Goal: Transaction & Acquisition: Obtain resource

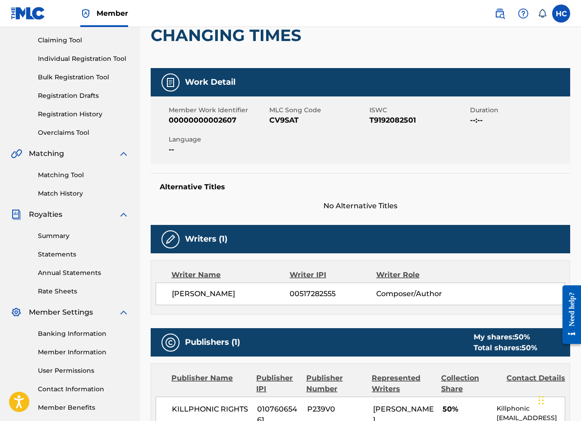
scroll to position [93, 0]
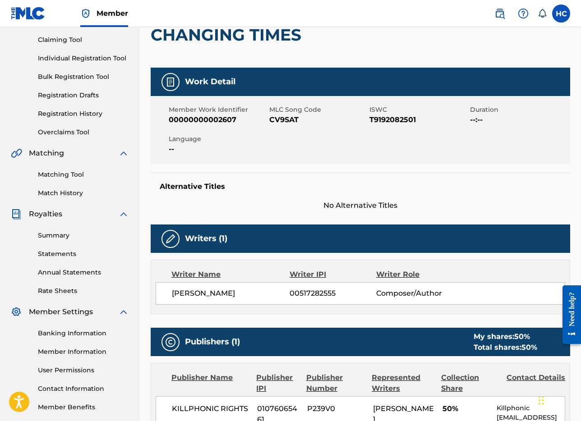
click at [55, 262] on div "Summary Statements Annual Statements Rate Sheets" at bounding box center [70, 258] width 118 height 76
click at [55, 258] on link "Statements" at bounding box center [83, 253] width 91 height 9
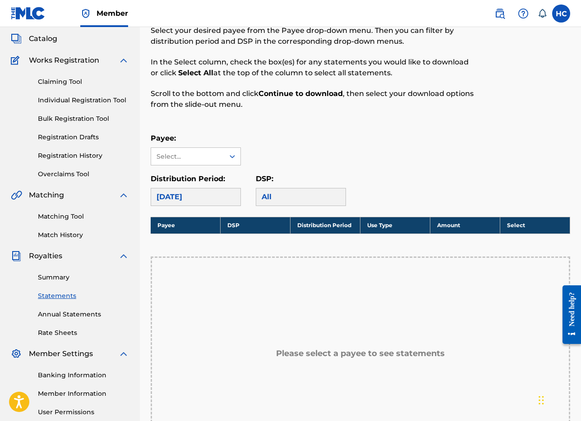
scroll to position [59, 0]
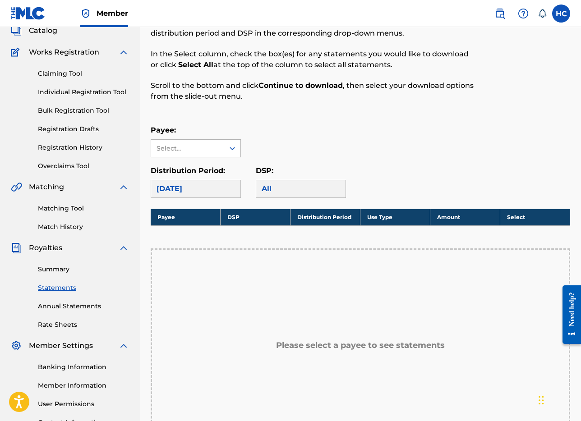
click at [223, 151] on div "Select..." at bounding box center [187, 148] width 73 height 17
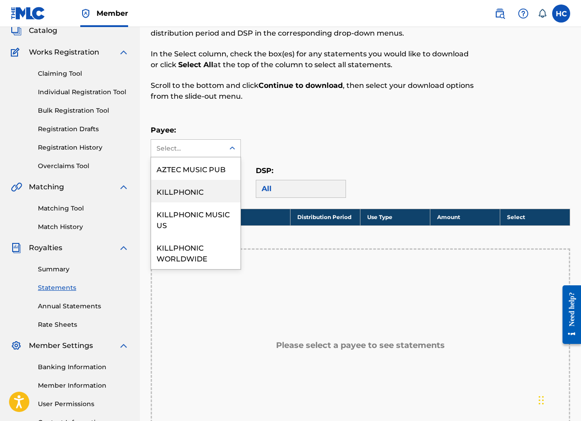
click at [214, 193] on div "KILLPHONIC" at bounding box center [195, 191] width 89 height 23
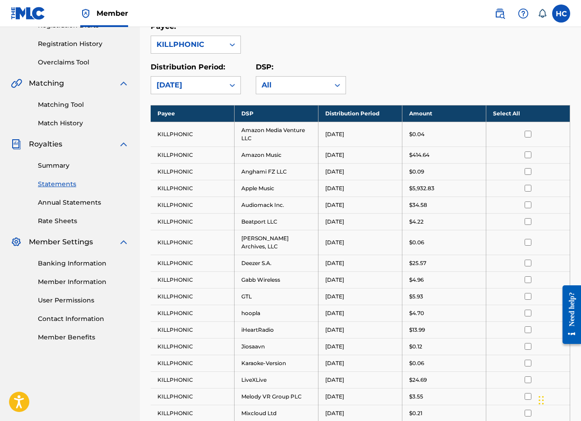
scroll to position [0, 0]
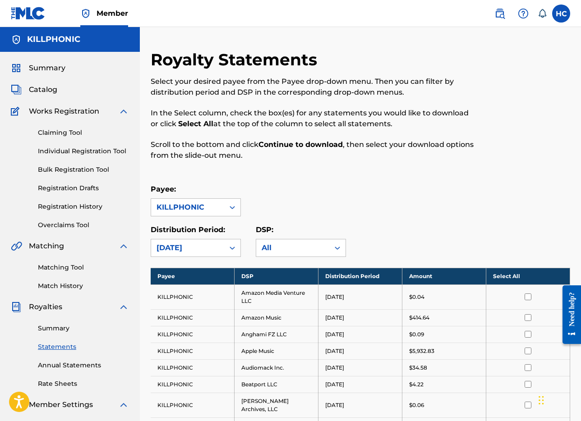
click at [508, 272] on th "Select All" at bounding box center [528, 276] width 84 height 17
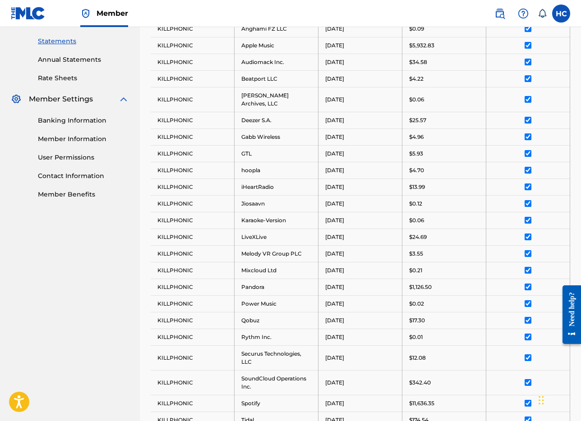
scroll to position [516, 0]
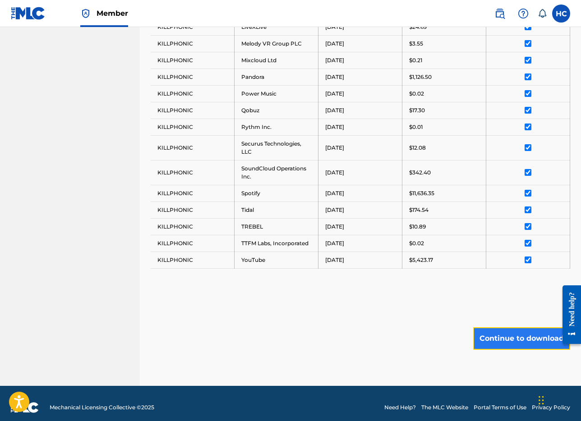
click at [530, 337] on button "Continue to download" at bounding box center [521, 338] width 97 height 23
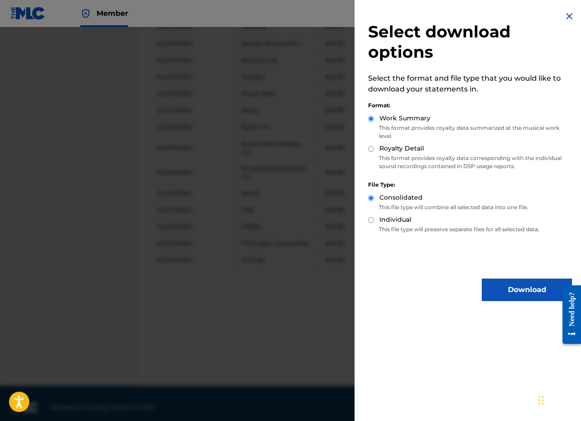
click at [402, 153] on label "Royalty Detail" at bounding box center [401, 148] width 45 height 9
click at [374, 152] on input "Royalty Detail" at bounding box center [371, 149] width 6 height 6
radio input "true"
click at [536, 298] on button "Download" at bounding box center [527, 290] width 90 height 23
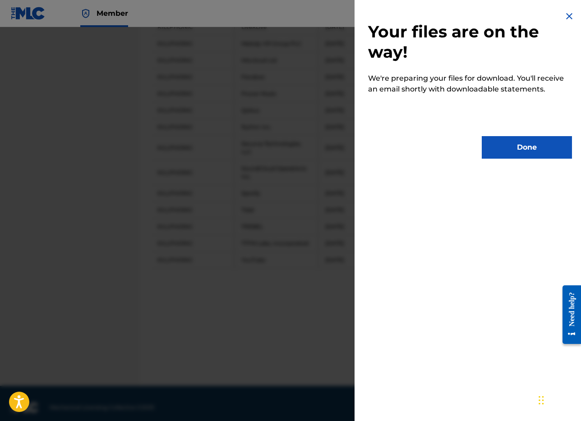
click at [520, 159] on div "Your files are on the way! We're preparing your files for download. You'll rece…" at bounding box center [469, 85] width 231 height 170
click at [522, 147] on button "Done" at bounding box center [527, 147] width 90 height 23
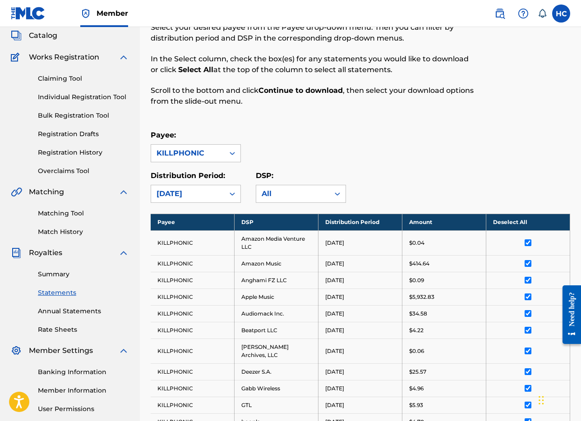
scroll to position [0, 0]
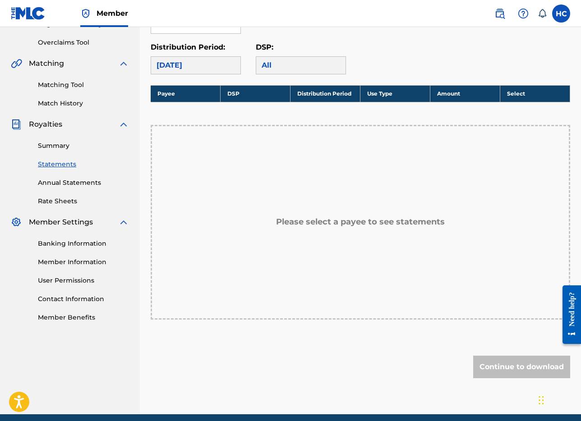
scroll to position [186, 0]
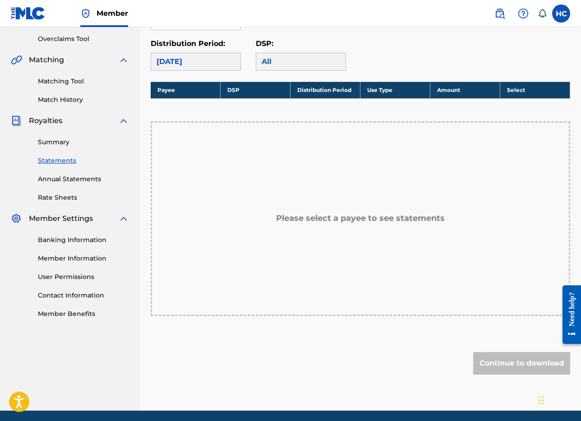
click at [218, 62] on div "[DATE]" at bounding box center [196, 62] width 90 height 18
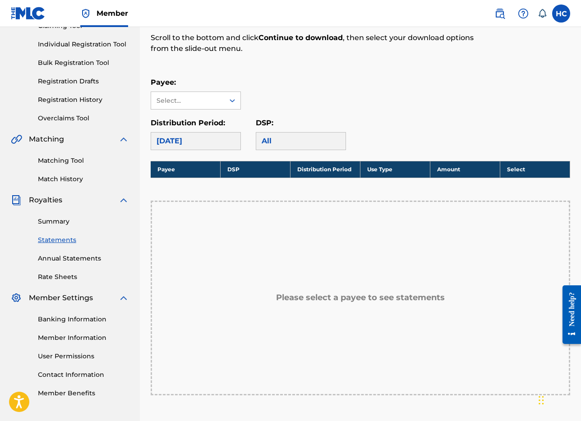
scroll to position [106, 0]
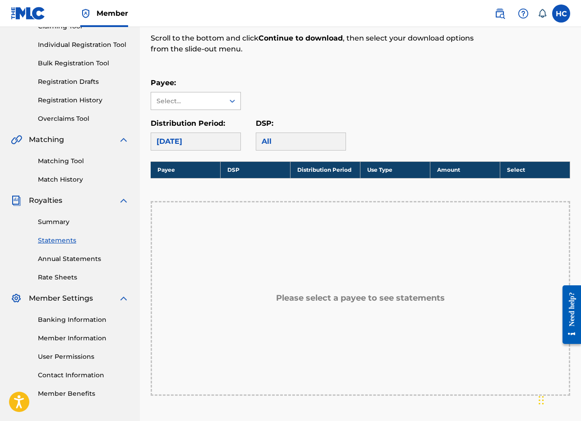
click at [218, 94] on div "Select..." at bounding box center [187, 100] width 73 height 17
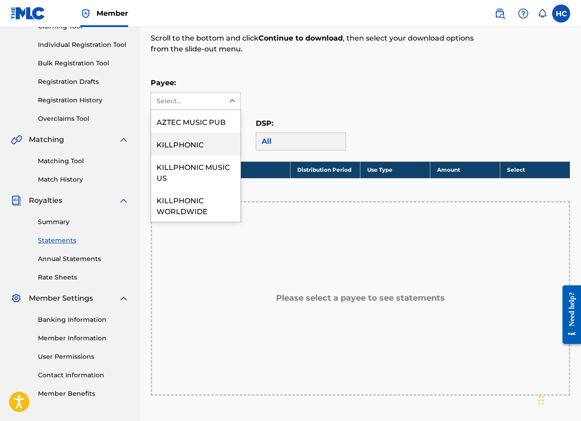
click at [208, 138] on div "KILLPHONIC" at bounding box center [195, 144] width 89 height 23
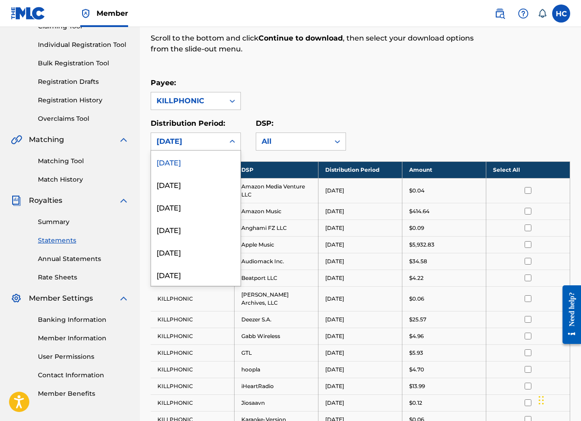
click at [213, 139] on div "[DATE]" at bounding box center [188, 141] width 62 height 11
click at [212, 158] on div "[DATE]" at bounding box center [195, 162] width 89 height 23
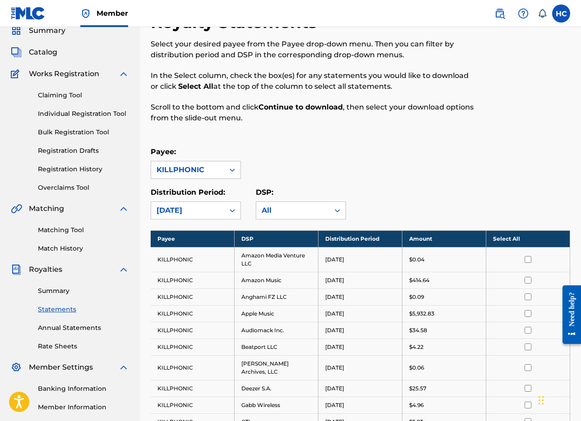
scroll to position [82, 0]
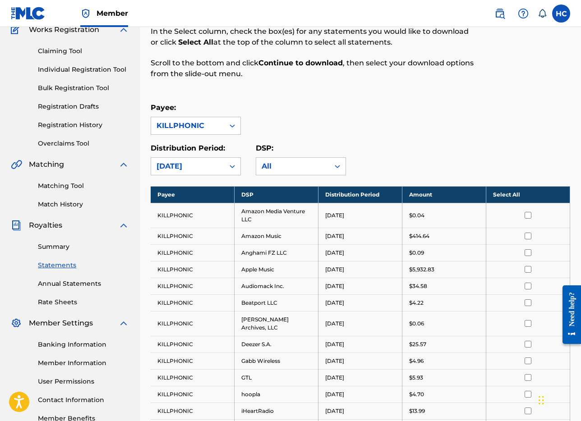
click at [506, 195] on th "Select All" at bounding box center [528, 194] width 84 height 17
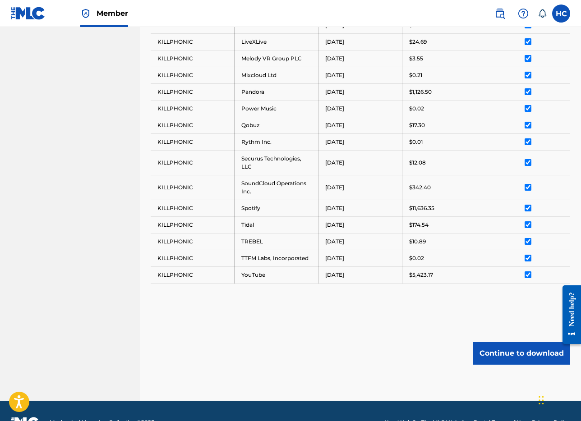
scroll to position [500, 0]
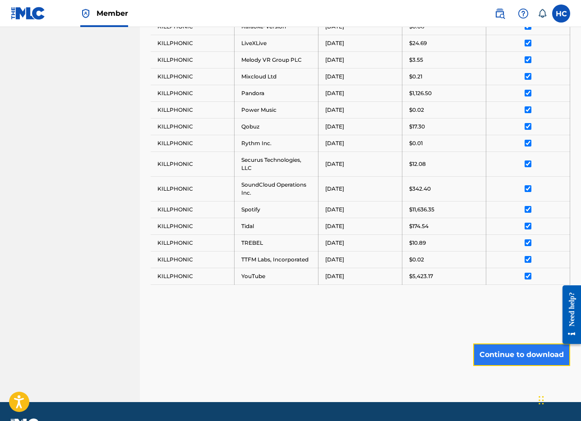
click at [523, 351] on button "Continue to download" at bounding box center [521, 355] width 97 height 23
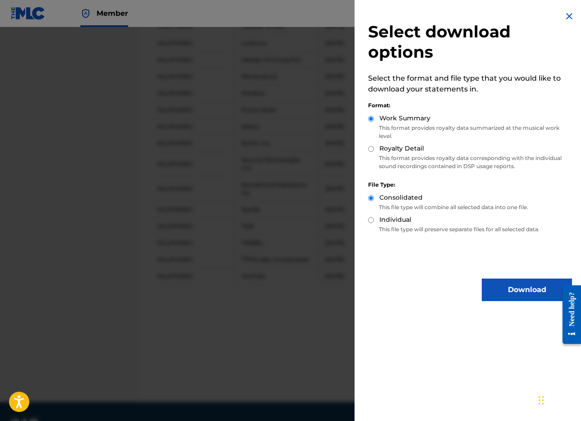
click at [389, 148] on label "Royalty Detail" at bounding box center [401, 148] width 45 height 9
click at [374, 148] on input "Royalty Detail" at bounding box center [371, 149] width 6 height 6
radio input "true"
click at [401, 123] on label "Work Summary" at bounding box center [404, 118] width 51 height 9
click at [374, 122] on input "Work Summary" at bounding box center [371, 119] width 6 height 6
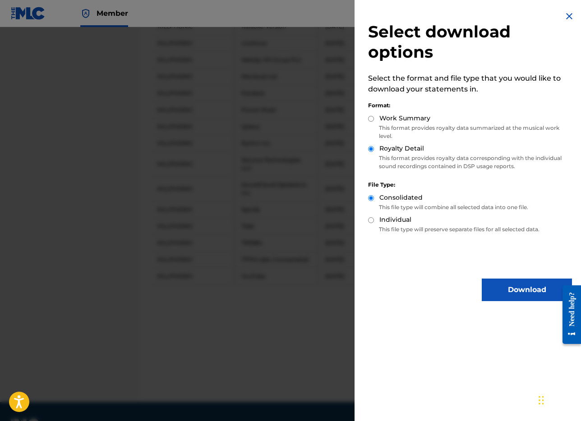
radio input "true"
click at [514, 288] on button "Download" at bounding box center [527, 290] width 90 height 23
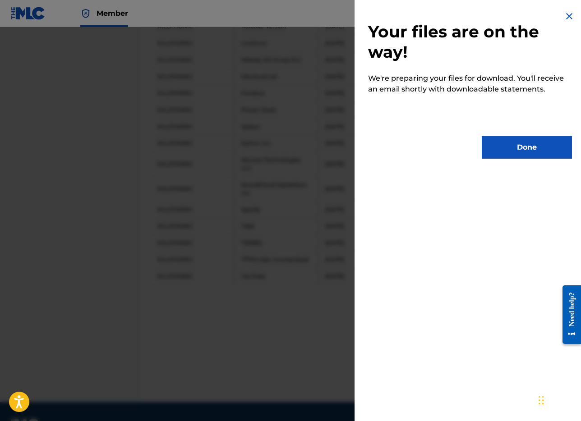
click at [515, 164] on div "Your files are on the way! We're preparing your files for download. You'll rece…" at bounding box center [469, 85] width 231 height 170
click at [519, 147] on button "Done" at bounding box center [527, 147] width 90 height 23
